Goal: Task Accomplishment & Management: Manage account settings

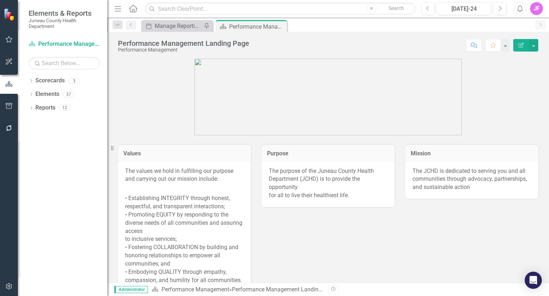
scroll to position [216, 0]
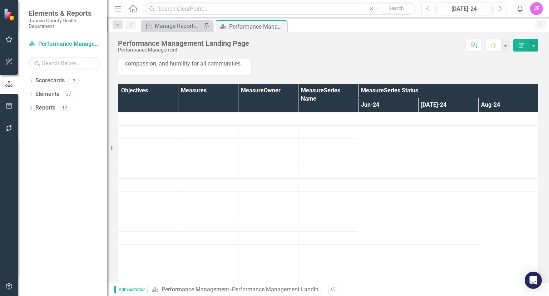
click at [499, 10] on icon "Next" at bounding box center [500, 8] width 4 height 6
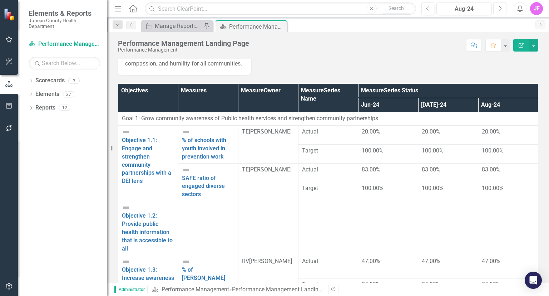
click at [499, 10] on icon "Next" at bounding box center [500, 8] width 4 height 6
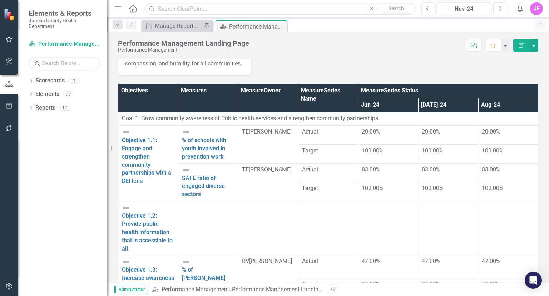
click at [499, 10] on icon "Next" at bounding box center [500, 8] width 4 height 6
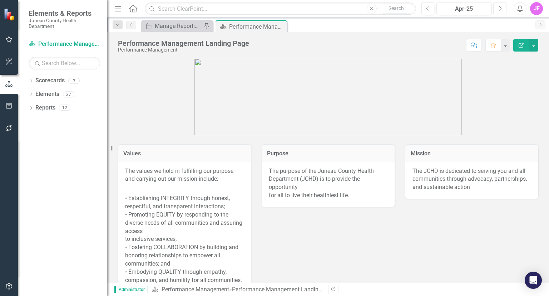
click at [498, 9] on button "Next" at bounding box center [499, 8] width 13 height 13
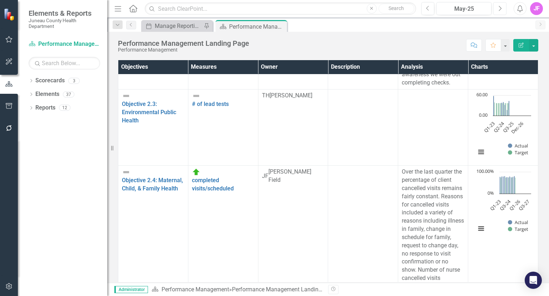
scroll to position [1366, 0]
click at [502, 9] on button "Next" at bounding box center [499, 8] width 13 height 13
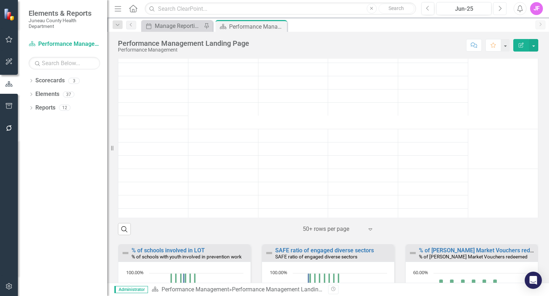
scroll to position [1147, 0]
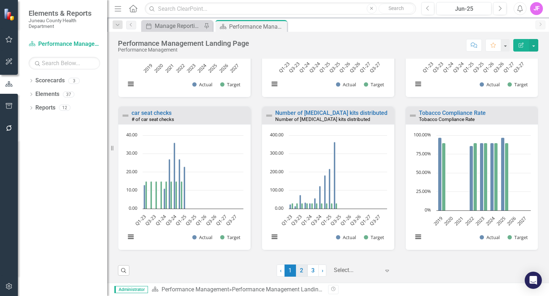
click at [304, 273] on link "2" at bounding box center [301, 270] width 11 height 12
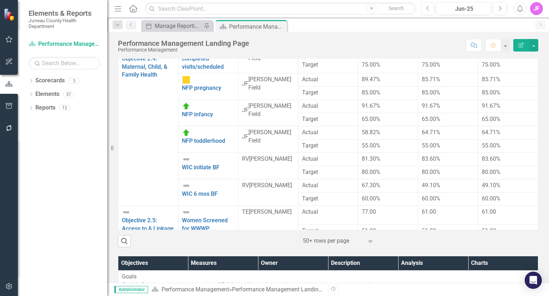
scroll to position [294, 0]
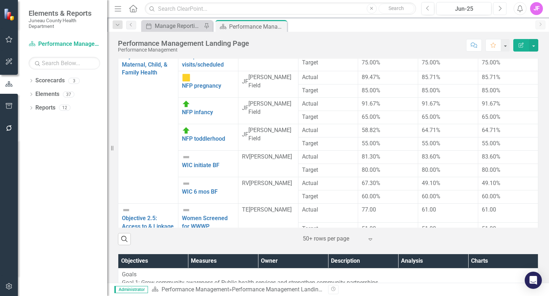
click at [504, 14] on button "Next" at bounding box center [499, 8] width 13 height 13
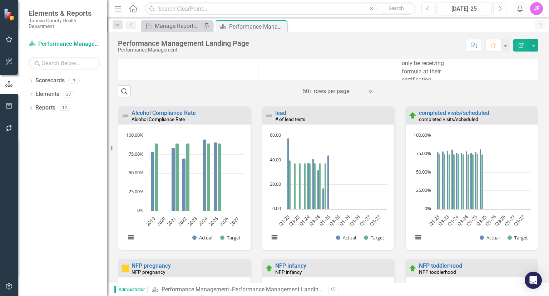
click at [467, 181] on icon "Q3-24, 79. Actual." at bounding box center [467, 180] width 2 height 58
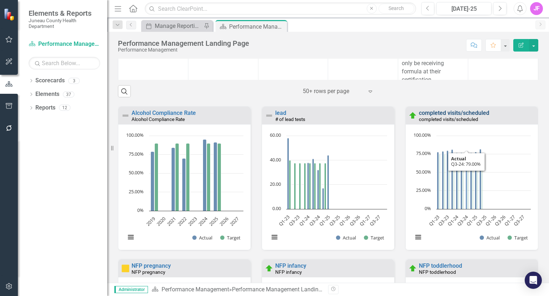
click at [450, 112] on link "completed visits/scheduled" at bounding box center [454, 112] width 70 height 7
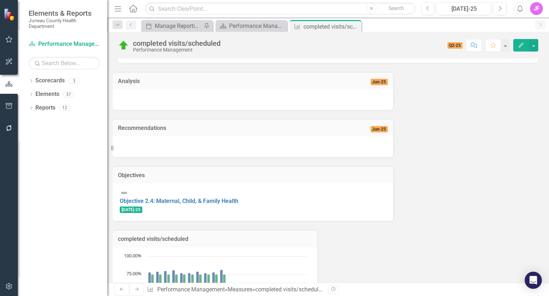
click at [236, 102] on div at bounding box center [253, 99] width 281 height 21
click at [520, 46] on icon "button" at bounding box center [521, 45] width 5 height 5
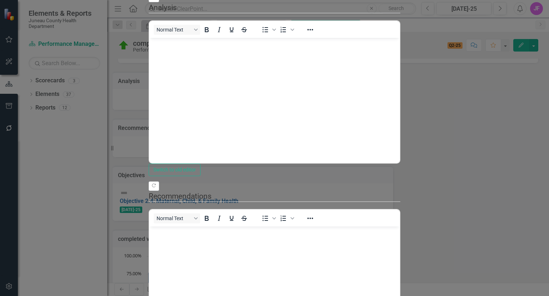
click at [225, 96] on div "Normal Text To open the popup, press Shift+Enter To open the popup, press Shift…" at bounding box center [275, 91] width 252 height 143
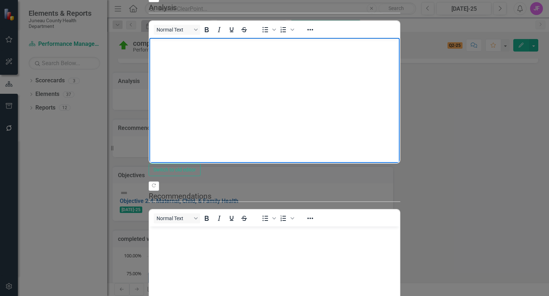
click at [190, 61] on body "Rich Text Area. Press ALT-0 for help." at bounding box center [274, 91] width 250 height 107
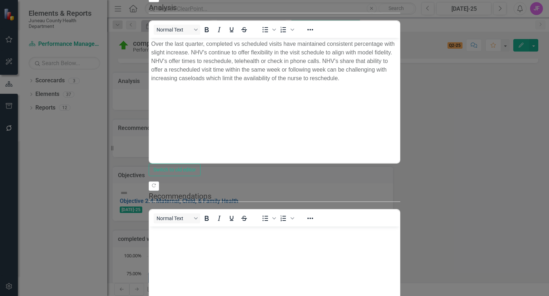
scroll to position [160, 0]
click at [279, 244] on body "Rich Text Area. Press ALT-0 for help." at bounding box center [274, 279] width 250 height 107
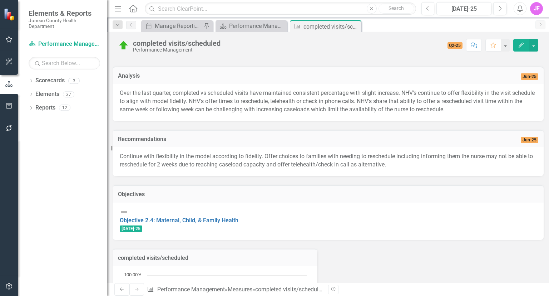
scroll to position [38, 0]
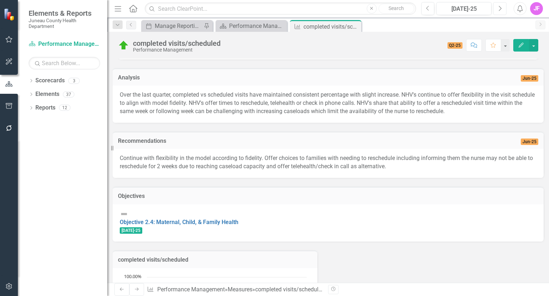
click at [498, 11] on button "Next" at bounding box center [499, 8] width 13 height 13
click at [499, 9] on icon "Next" at bounding box center [500, 8] width 4 height 6
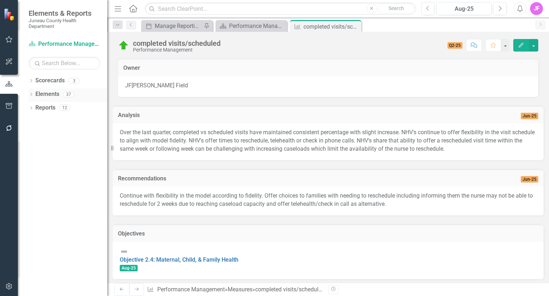
click at [54, 92] on link "Elements" at bounding box center [47, 94] width 24 height 8
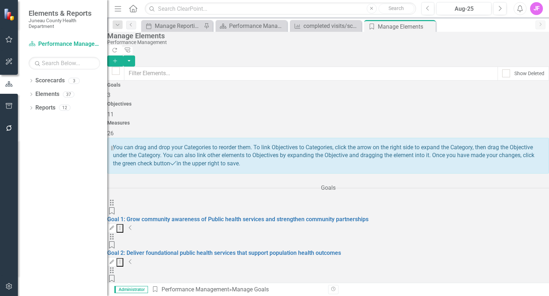
click at [455, 120] on div "Measures 26" at bounding box center [328, 128] width 442 height 17
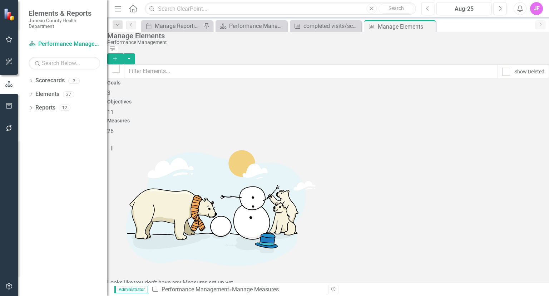
scroll to position [271, 0]
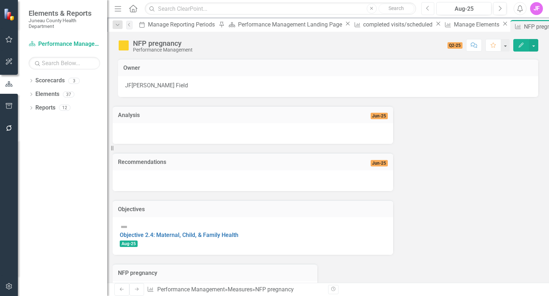
click at [426, 10] on button "Previous" at bounding box center [427, 8] width 13 height 13
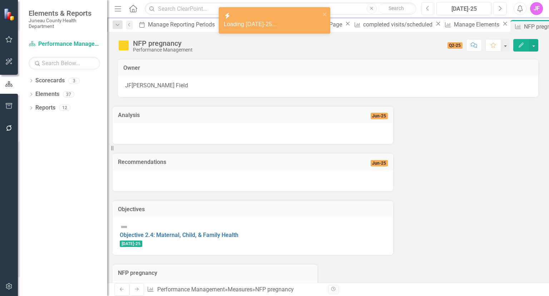
scroll to position [14, 0]
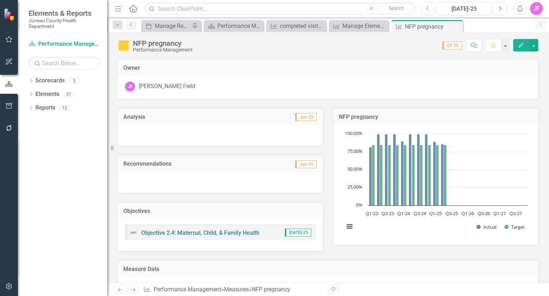
click at [514, 46] on button "Edit" at bounding box center [521, 45] width 16 height 13
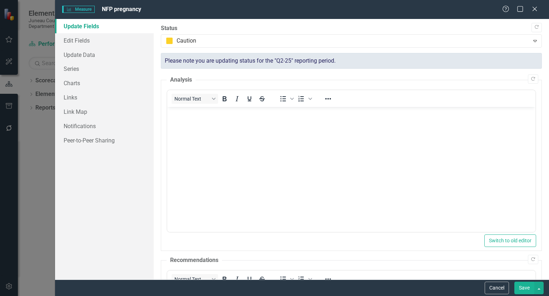
click at [233, 142] on body "Rich Text Area. Press ALT-0 for help." at bounding box center [351, 160] width 368 height 107
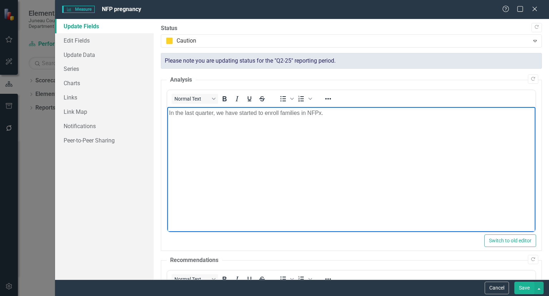
click at [170, 112] on p "In the last quarter, we have started to enroll families in NFPx." at bounding box center [351, 113] width 365 height 9
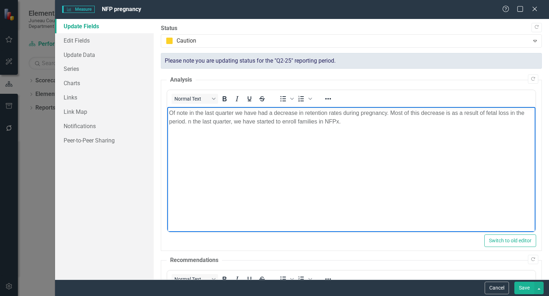
click at [342, 123] on p "Of note in the last quarter we have had a decrease in retention rates during pr…" at bounding box center [351, 117] width 365 height 17
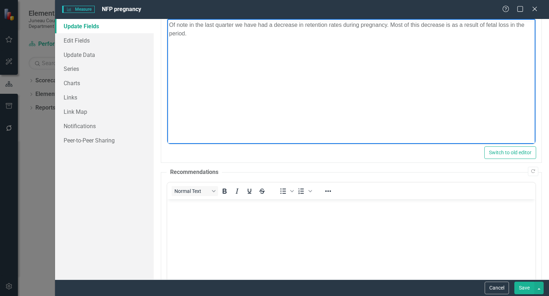
scroll to position [114, 0]
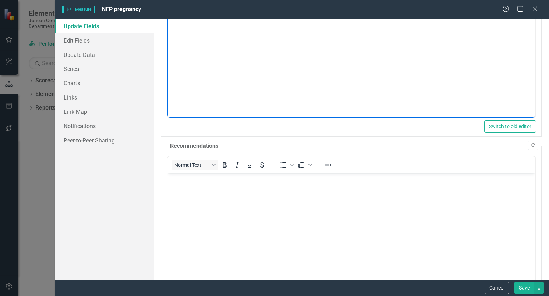
click at [265, 208] on body "Rich Text Area. Press ALT-0 for help." at bounding box center [351, 226] width 368 height 107
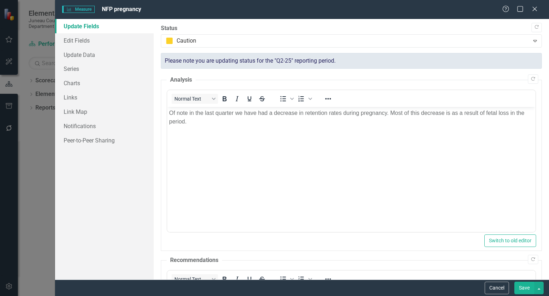
scroll to position [0, 0]
click at [242, 134] on body "Of note in the last quarter we have had a decrease in retention rates during pr…" at bounding box center [351, 160] width 368 height 107
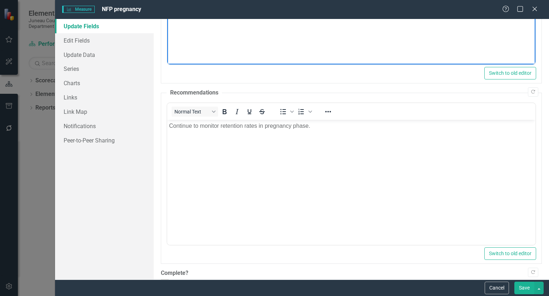
scroll to position [185, 0]
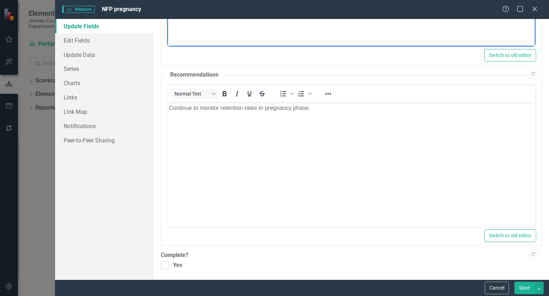
click at [295, 160] on body "Continue to monitor retention rates in pregnancy phase." at bounding box center [351, 155] width 368 height 107
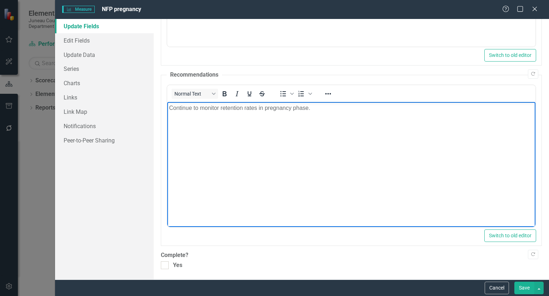
click at [279, 155] on body "Continue to monitor retention rates in pregnancy phase." at bounding box center [351, 155] width 368 height 107
click at [323, 110] on p "Continue to monitor retention rates in pregnancy phase." at bounding box center [351, 108] width 365 height 9
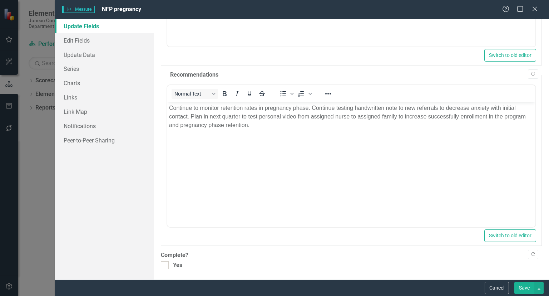
click at [525, 287] on button "Save" at bounding box center [524, 287] width 20 height 13
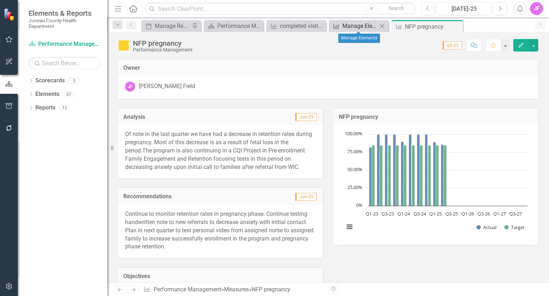
click at [348, 25] on div "Manage Elements" at bounding box center [359, 25] width 35 height 9
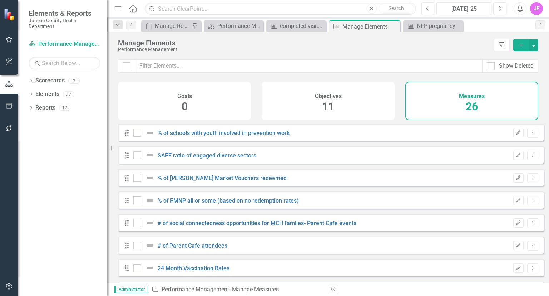
checkbox input "false"
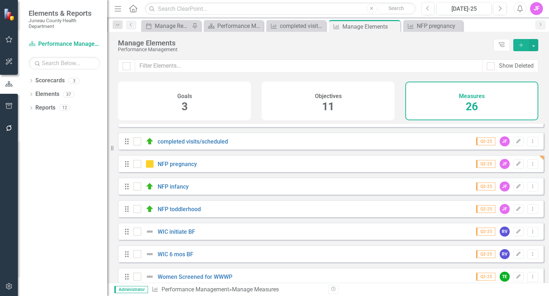
scroll to position [308, 0]
click at [179, 185] on link "NFP infancy" at bounding box center [173, 185] width 31 height 7
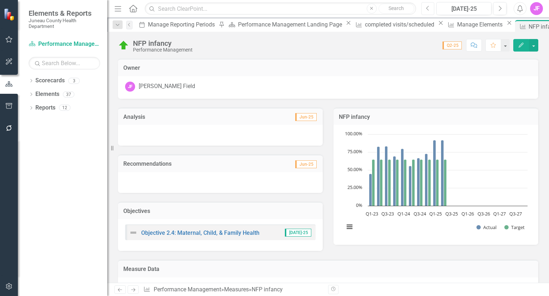
click at [429, 10] on icon "Previous" at bounding box center [428, 8] width 4 height 6
click at [181, 132] on div at bounding box center [220, 135] width 205 height 21
click at [496, 12] on button "Next" at bounding box center [499, 8] width 13 height 13
click at [520, 50] on button "Edit" at bounding box center [521, 45] width 16 height 13
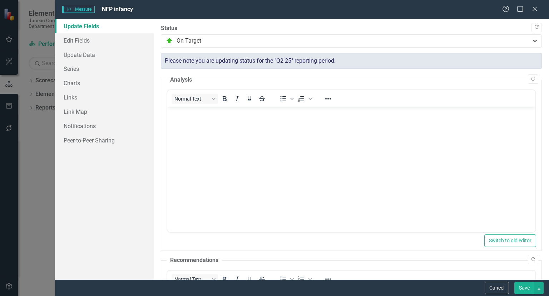
click at [296, 154] on body "Rich Text Area. Press ALT-0 for help." at bounding box center [351, 160] width 368 height 107
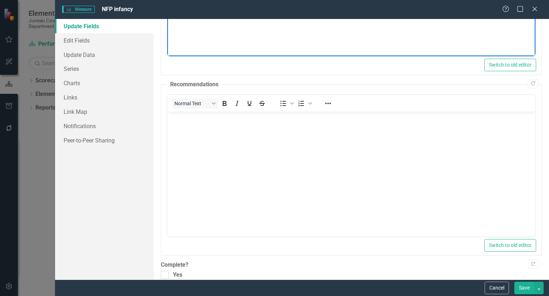
scroll to position [185, 0]
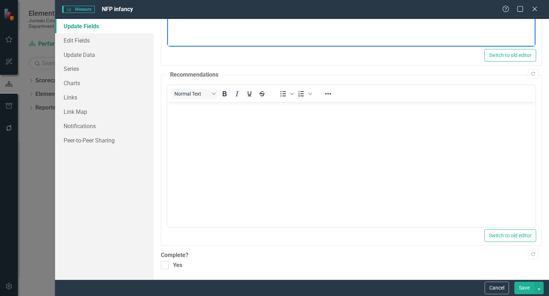
click at [313, 157] on body "Rich Text Area. Press ALT-0 for help." at bounding box center [351, 155] width 368 height 107
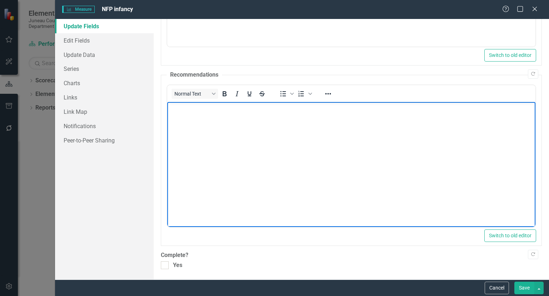
click at [299, 157] on body "Rich Text Area. Press ALT-0 for help." at bounding box center [351, 155] width 368 height 107
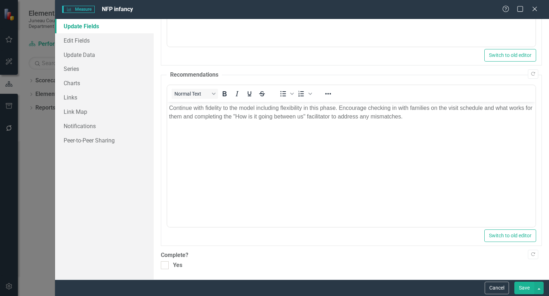
click at [524, 288] on button "Save" at bounding box center [524, 287] width 20 height 13
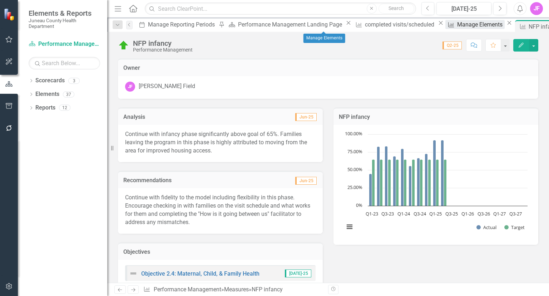
click at [457, 25] on div "Manage Elements" at bounding box center [481, 24] width 48 height 9
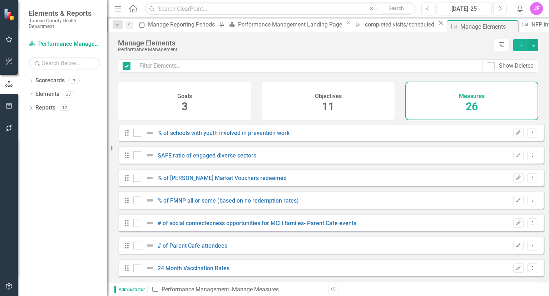
checkbox input "false"
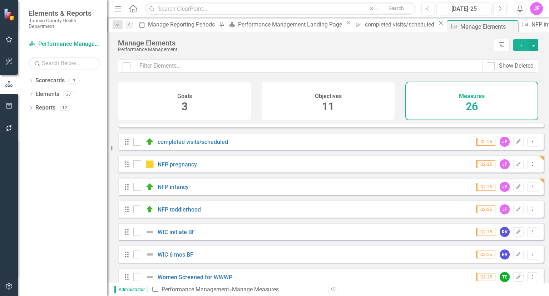
click at [267, 211] on div "Drag NFP toddlerhood Q2-25 JF Edit Dropdown Menu" at bounding box center [331, 208] width 426 height 17
click at [177, 206] on link "NFP toddlerhood" at bounding box center [179, 209] width 43 height 7
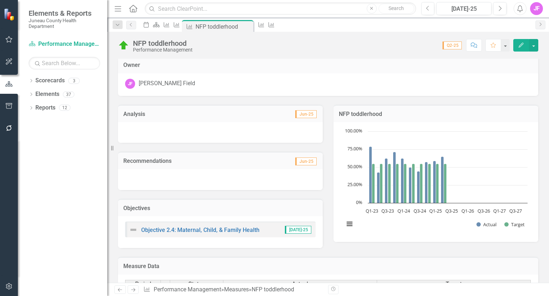
scroll to position [2, 0]
click at [429, 10] on icon "Previous" at bounding box center [428, 8] width 4 height 6
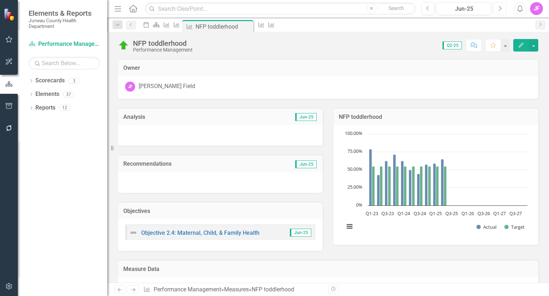
click at [500, 14] on button "Next" at bounding box center [499, 8] width 13 height 13
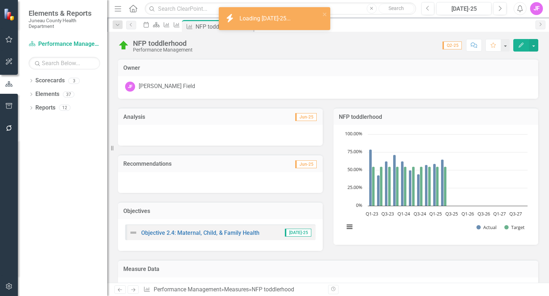
click at [212, 138] on div at bounding box center [220, 135] width 205 height 21
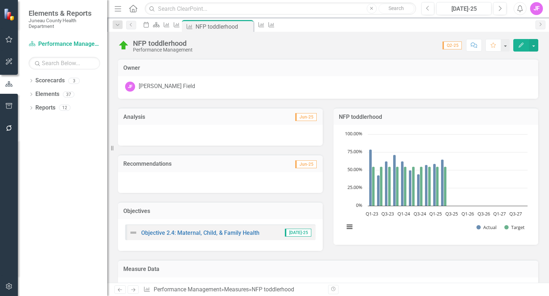
click at [518, 49] on button "Edit" at bounding box center [521, 45] width 16 height 13
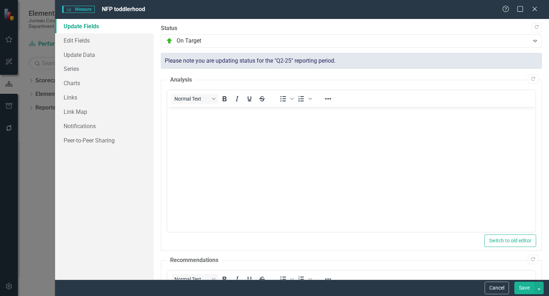
click at [268, 152] on body "Rich Text Area. Press ALT-0 for help." at bounding box center [351, 160] width 368 height 107
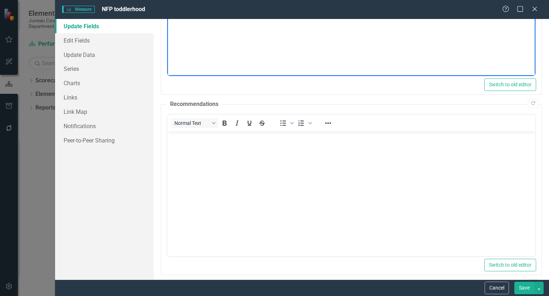
scroll to position [162, 0]
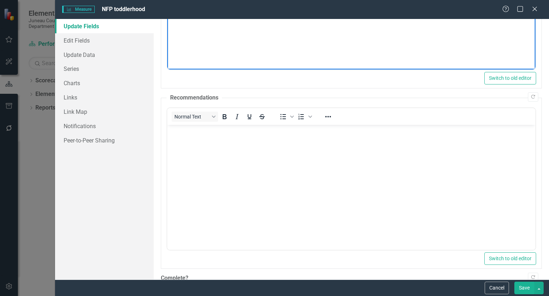
click at [295, 183] on body "Rich Text Area. Press ALT-0 for help." at bounding box center [351, 178] width 368 height 107
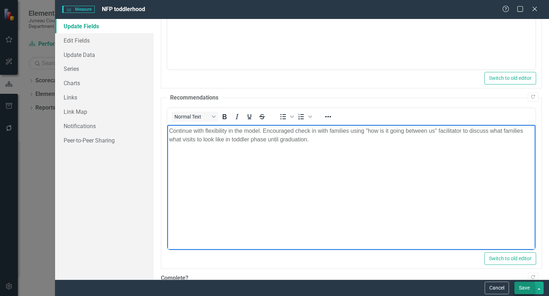
click at [526, 288] on button "Save" at bounding box center [524, 287] width 20 height 13
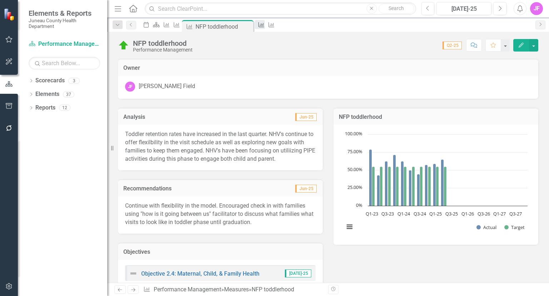
click at [265, 27] on icon "Measure" at bounding box center [261, 25] width 7 height 6
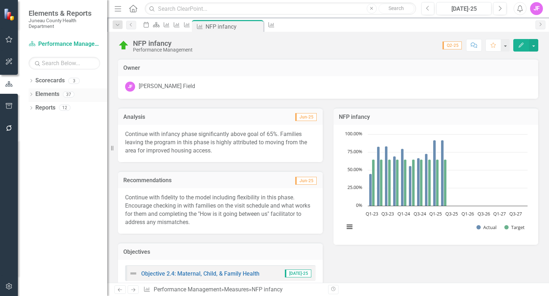
click at [59, 95] on link "Elements" at bounding box center [47, 94] width 24 height 8
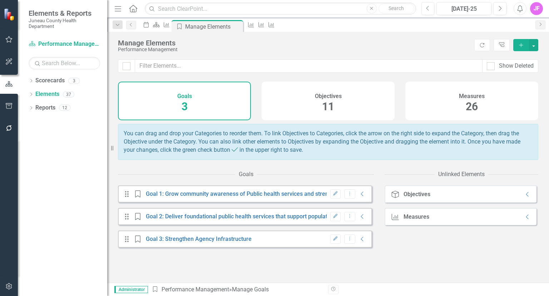
click at [460, 107] on div "Measures 26" at bounding box center [471, 100] width 133 height 39
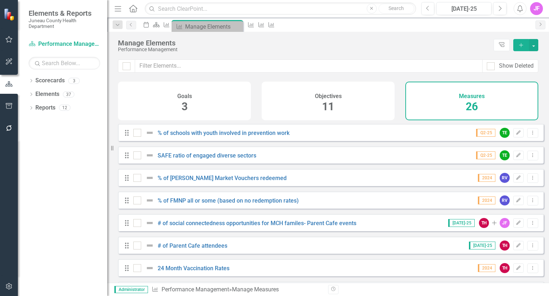
checkbox input "false"
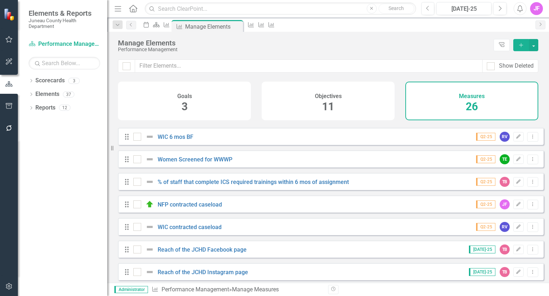
scroll to position [427, 0]
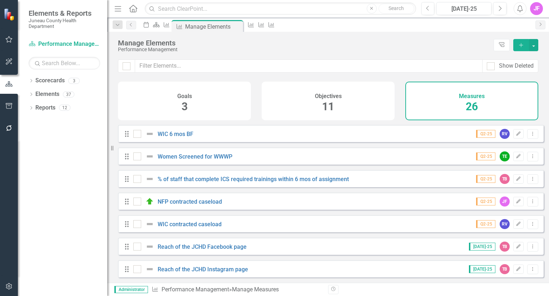
click at [286, 205] on div "Drag NFP contracted caseload Q2-25 JF Edit Dropdown Menu" at bounding box center [331, 200] width 426 height 17
click at [188, 205] on div "NFP contracted caseload" at bounding box center [178, 201] width 90 height 9
click at [180, 202] on link "NFP contracted caseload" at bounding box center [190, 201] width 64 height 7
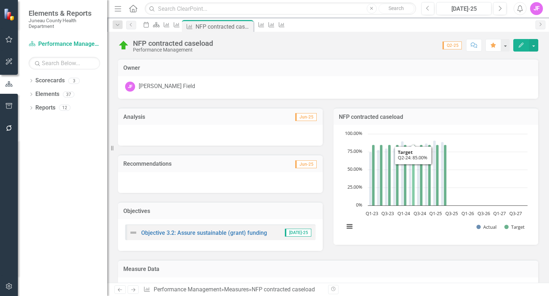
click at [518, 49] on button "Edit" at bounding box center [521, 45] width 16 height 13
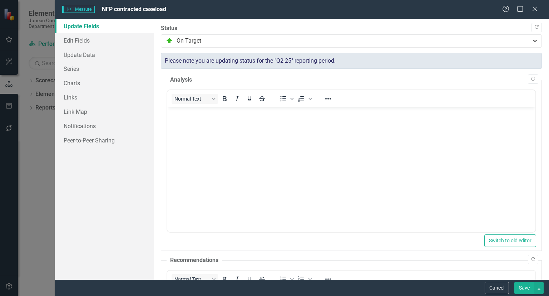
click at [249, 123] on body "Rich Text Area. Press ALT-0 for help." at bounding box center [351, 160] width 368 height 107
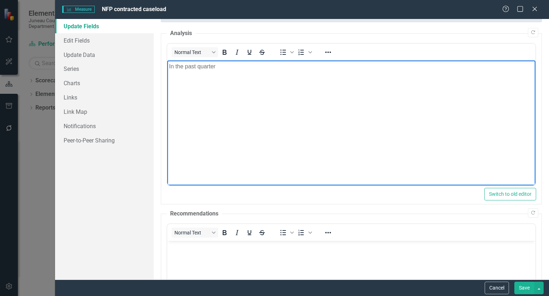
scroll to position [59, 0]
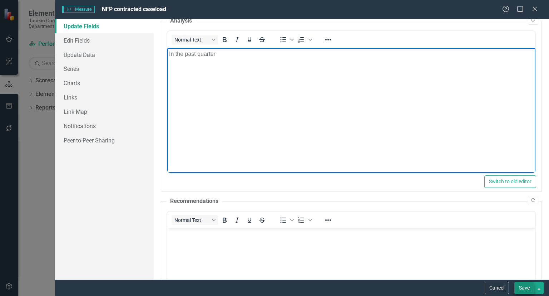
click at [530, 286] on button "Save" at bounding box center [524, 287] width 20 height 13
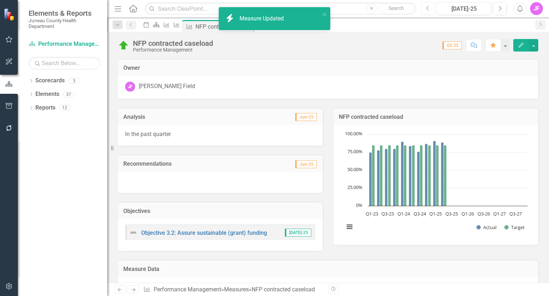
click at [429, 9] on icon "Previous" at bounding box center [428, 8] width 4 height 6
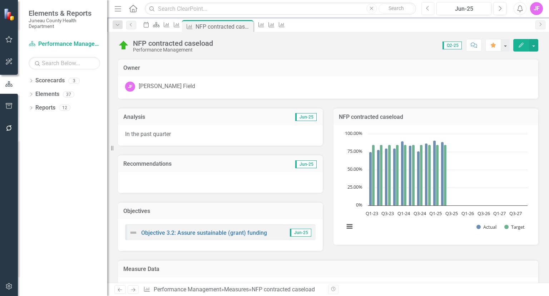
click at [426, 12] on button "Previous" at bounding box center [427, 8] width 13 height 13
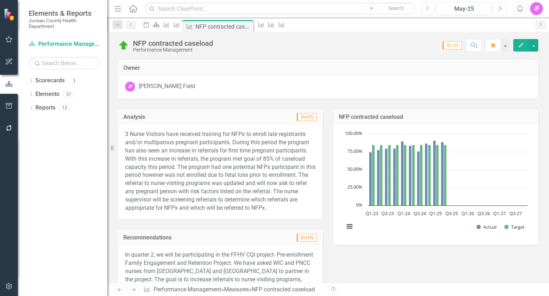
click at [499, 11] on icon "Next" at bounding box center [500, 8] width 4 height 6
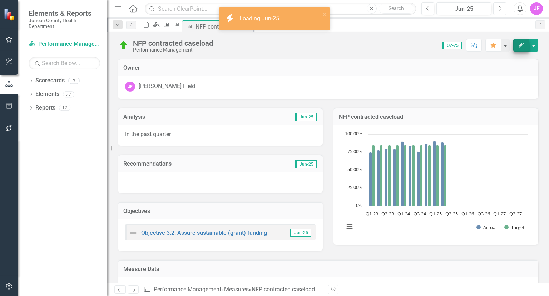
click at [523, 48] on icon "Edit" at bounding box center [521, 45] width 6 height 5
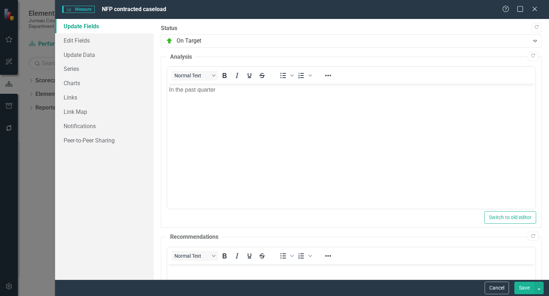
click at [252, 106] on body "In the past quarter" at bounding box center [351, 137] width 368 height 107
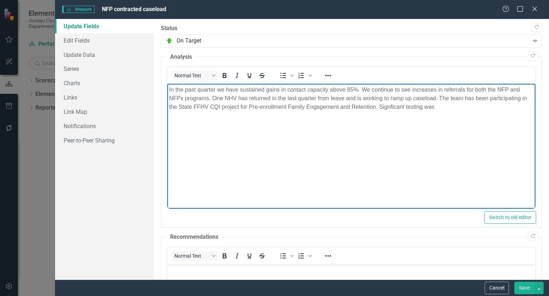
click at [395, 106] on p "In the past quarter we have sustained gains in contact capacity above 85%. We c…" at bounding box center [351, 98] width 365 height 26
click at [454, 110] on p "In the past quarter we have sustained gains in contact capacity above 85%. We c…" at bounding box center [351, 98] width 365 height 26
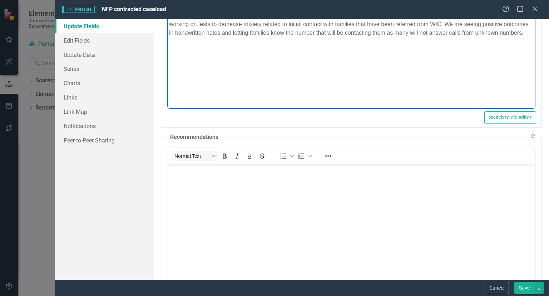
scroll to position [111, 0]
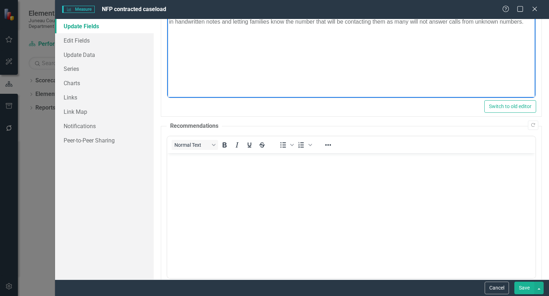
click at [281, 194] on body "Rich Text Area. Press ALT-0 for help." at bounding box center [351, 206] width 368 height 107
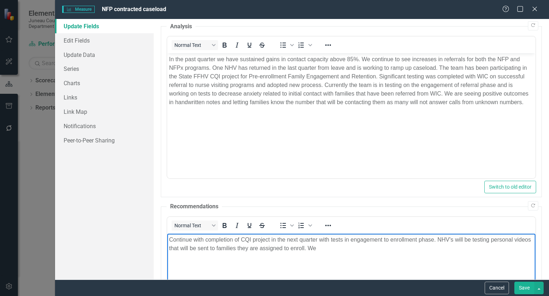
scroll to position [31, 0]
click at [214, 68] on p "In the past quarter we have sustained gains in contact capacity above 85%. We c…" at bounding box center [351, 80] width 365 height 51
click at [318, 249] on p "Continue with completion of CQI project in the next quarter with tests in engag…" at bounding box center [351, 243] width 365 height 17
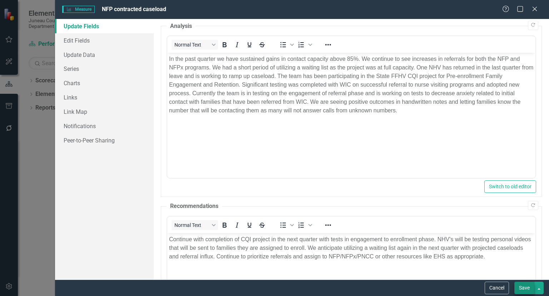
click at [521, 287] on button "Save" at bounding box center [524, 287] width 20 height 13
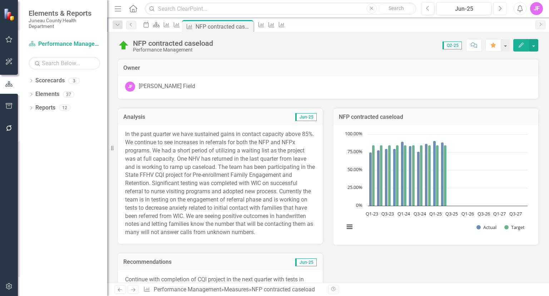
click at [498, 10] on icon "Next" at bounding box center [500, 8] width 4 height 6
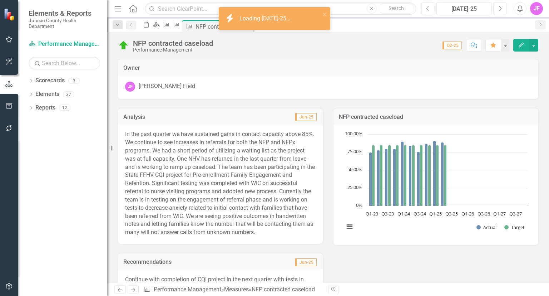
click at [498, 10] on icon "Next" at bounding box center [500, 8] width 4 height 6
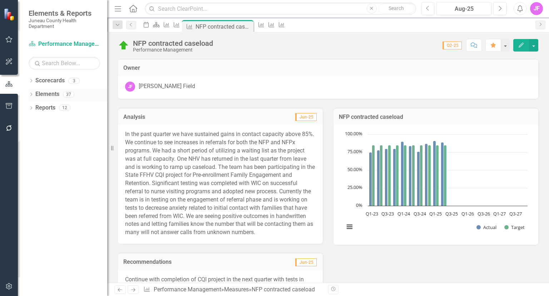
click at [48, 93] on link "Elements" at bounding box center [47, 94] width 24 height 8
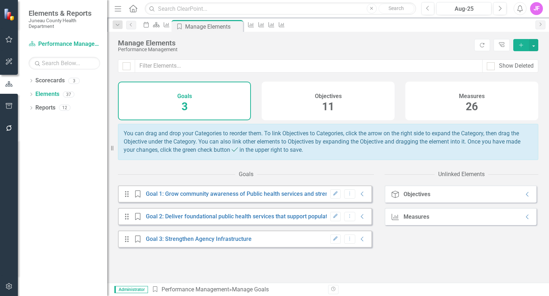
click at [467, 105] on span "26" at bounding box center [472, 106] width 12 height 13
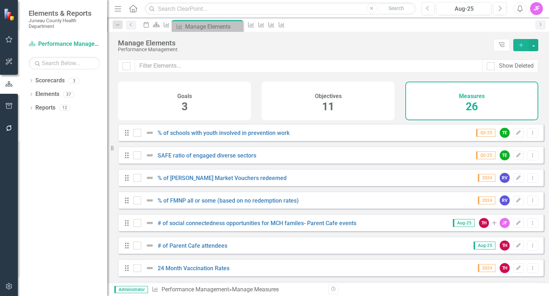
checkbox input "false"
click at [267, 135] on link "% of schools with youth involved in prevention work" at bounding box center [224, 132] width 132 height 7
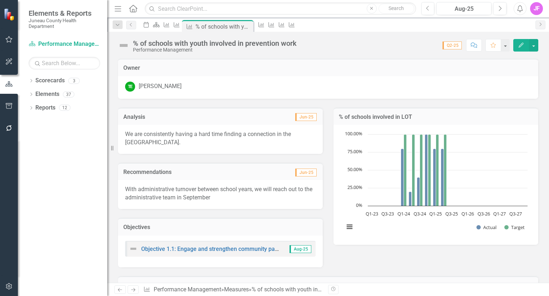
click at [267, 135] on p "We are consistently having a hard time finding a connection in the [GEOGRAPHIC_…" at bounding box center [220, 138] width 190 height 16
click at [54, 93] on link "Elements" at bounding box center [47, 94] width 24 height 8
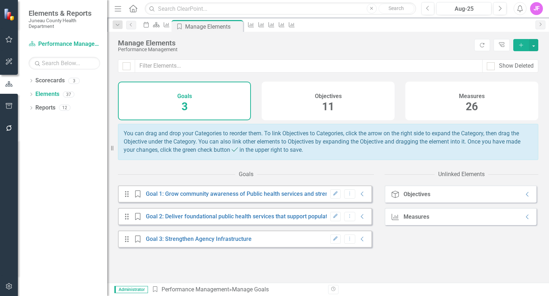
click at [480, 94] on h4 "Measures" at bounding box center [472, 96] width 26 height 6
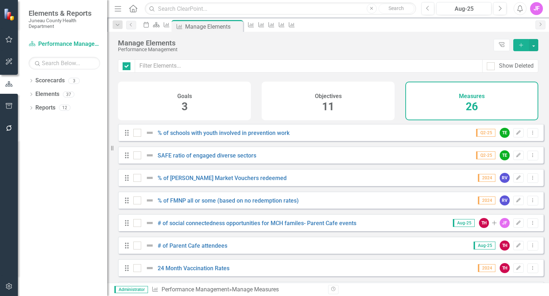
checkbox input "false"
click at [269, 222] on link "# of social connectedness opportunities for MCH familes- Parent Cafe events" at bounding box center [257, 222] width 199 height 7
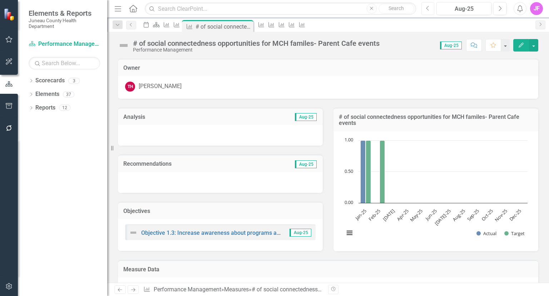
click at [425, 9] on button "Previous" at bounding box center [427, 8] width 13 height 13
click at [48, 95] on link "Elements" at bounding box center [47, 94] width 24 height 8
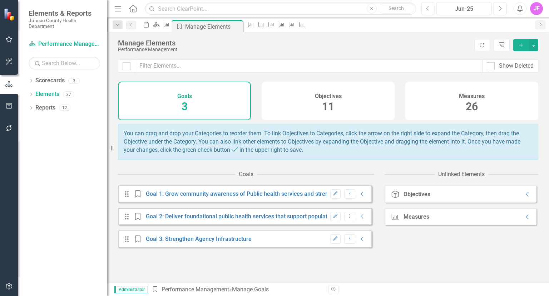
click at [470, 98] on h4 "Measures" at bounding box center [472, 96] width 26 height 6
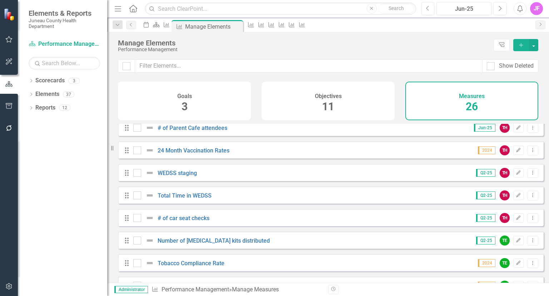
scroll to position [130, 0]
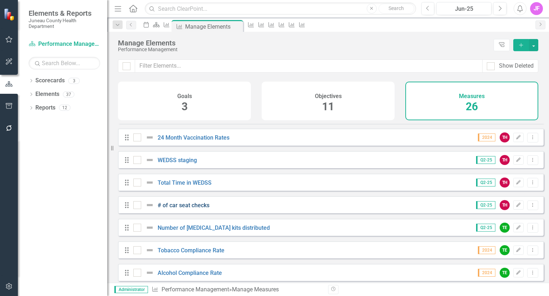
click at [192, 206] on link "# of car seat checks" at bounding box center [184, 205] width 52 height 7
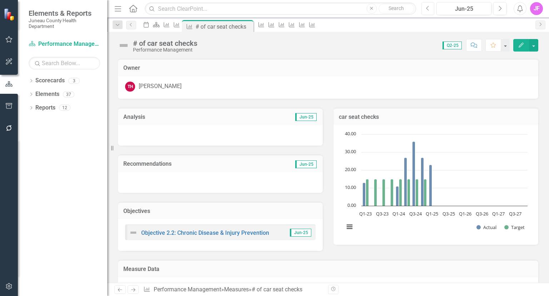
click at [425, 9] on button "Previous" at bounding box center [427, 8] width 13 height 13
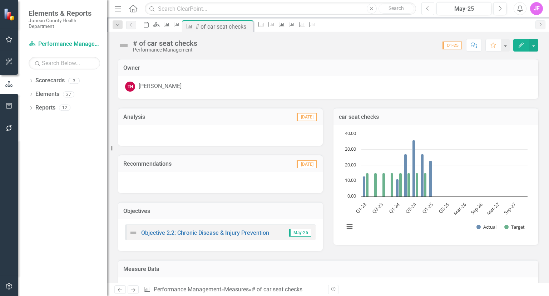
click at [428, 14] on button "Previous" at bounding box center [427, 8] width 13 height 13
click at [426, 14] on button "Previous" at bounding box center [427, 8] width 13 height 13
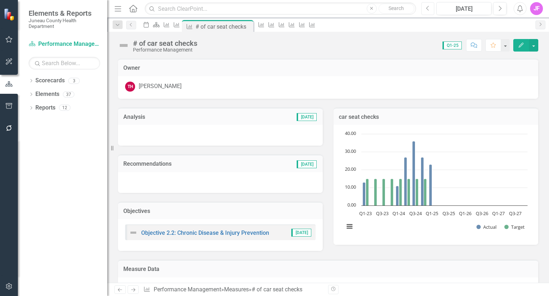
click at [427, 13] on button "Previous" at bounding box center [427, 8] width 13 height 13
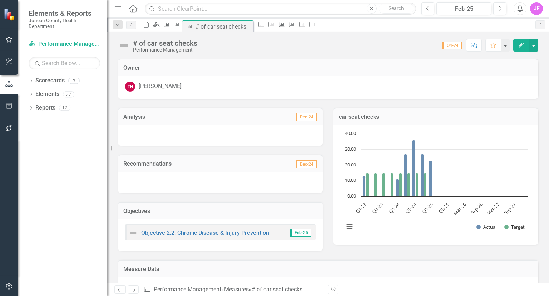
click at [45, 152] on div "Dropdown Scorecards 3 Strategic Plan Performance Management CHIP Dropdown Eleme…" at bounding box center [62, 185] width 89 height 221
